Goal: Information Seeking & Learning: Learn about a topic

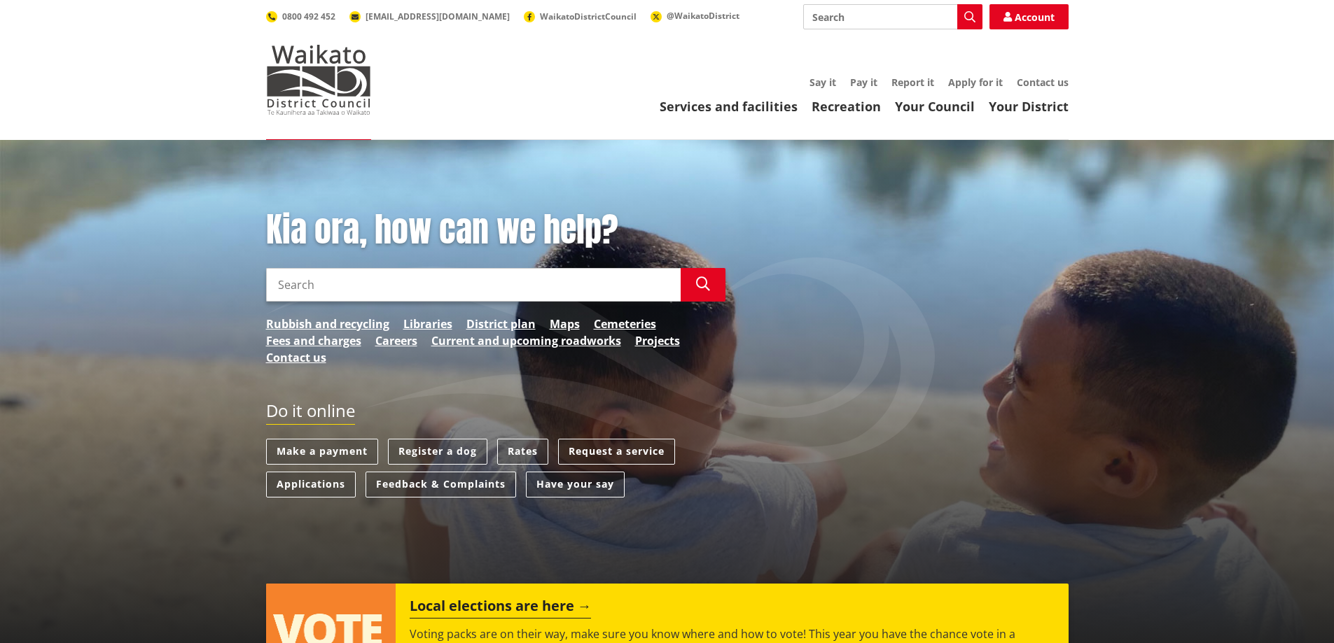
click at [884, 22] on input "Search" at bounding box center [892, 16] width 179 height 25
type input "flood mapping"
click at [562, 316] on link "Maps" at bounding box center [565, 324] width 30 height 17
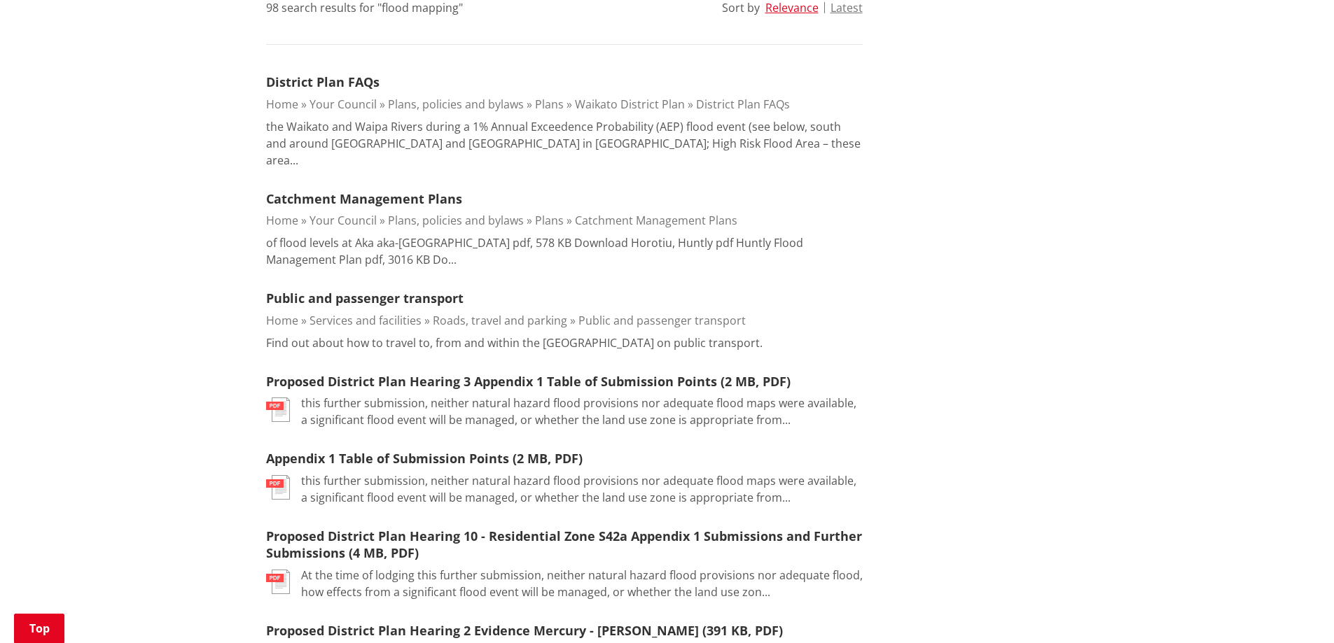
scroll to position [210, 0]
